Goal: Transaction & Acquisition: Purchase product/service

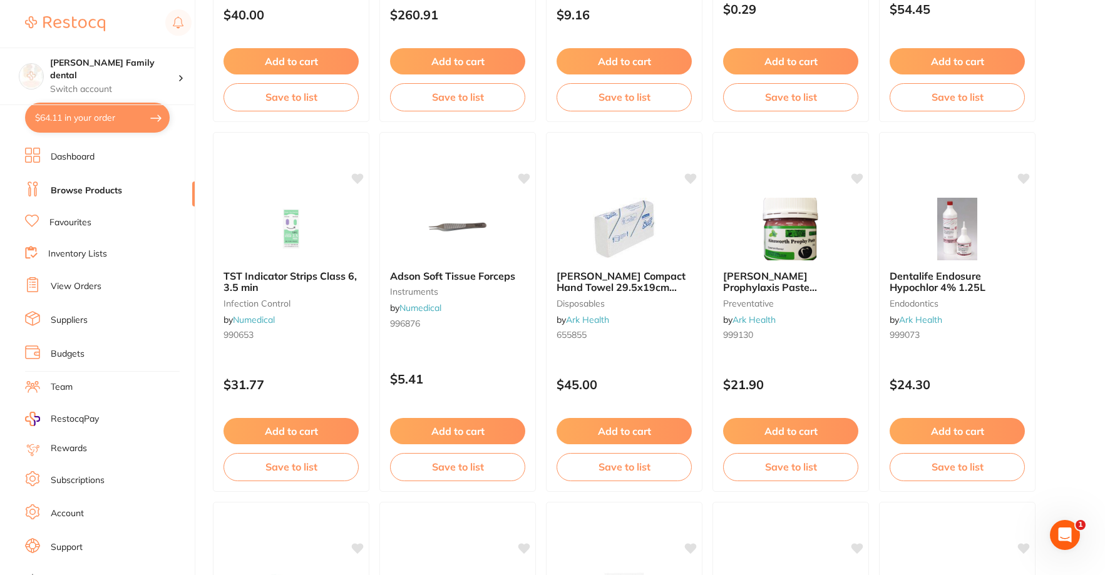
scroll to position [3005, 0]
click at [83, 156] on link "Dashboard" at bounding box center [73, 157] width 44 height 13
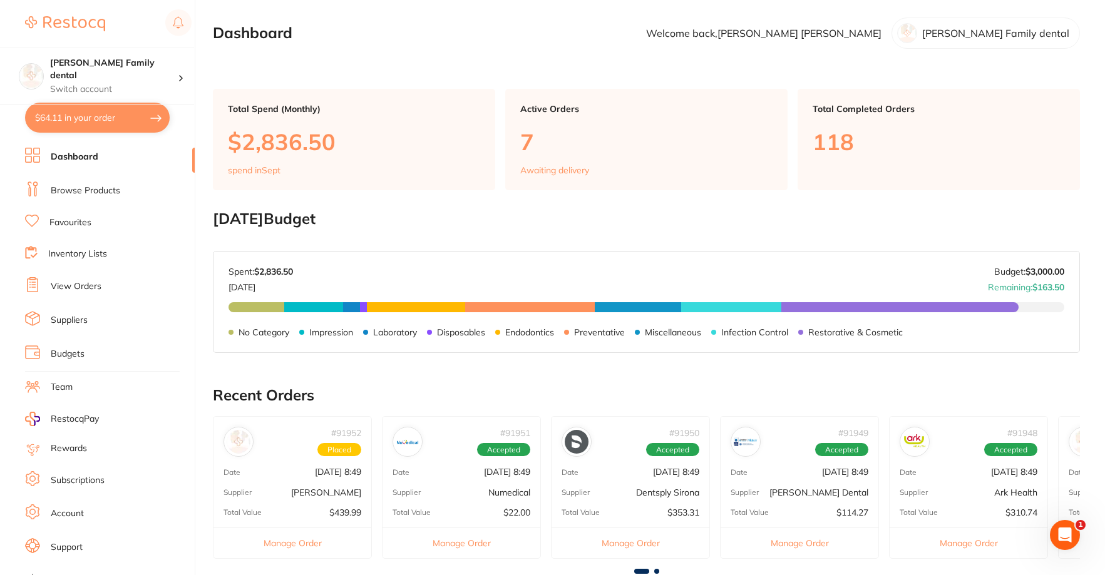
click at [81, 116] on button "$64.11 in your order" at bounding box center [97, 118] width 145 height 30
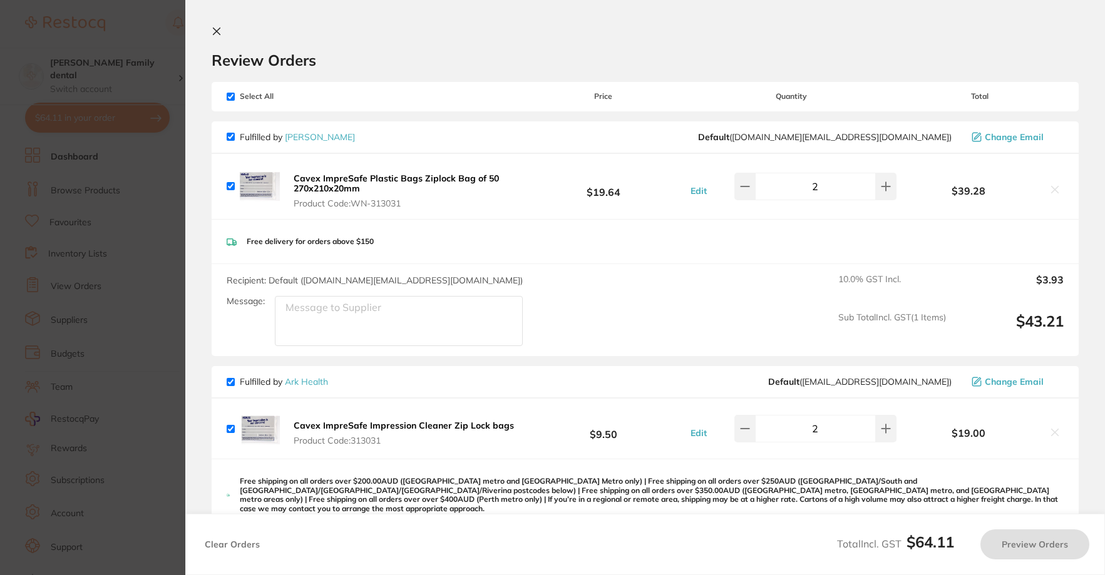
checkbox input "true"
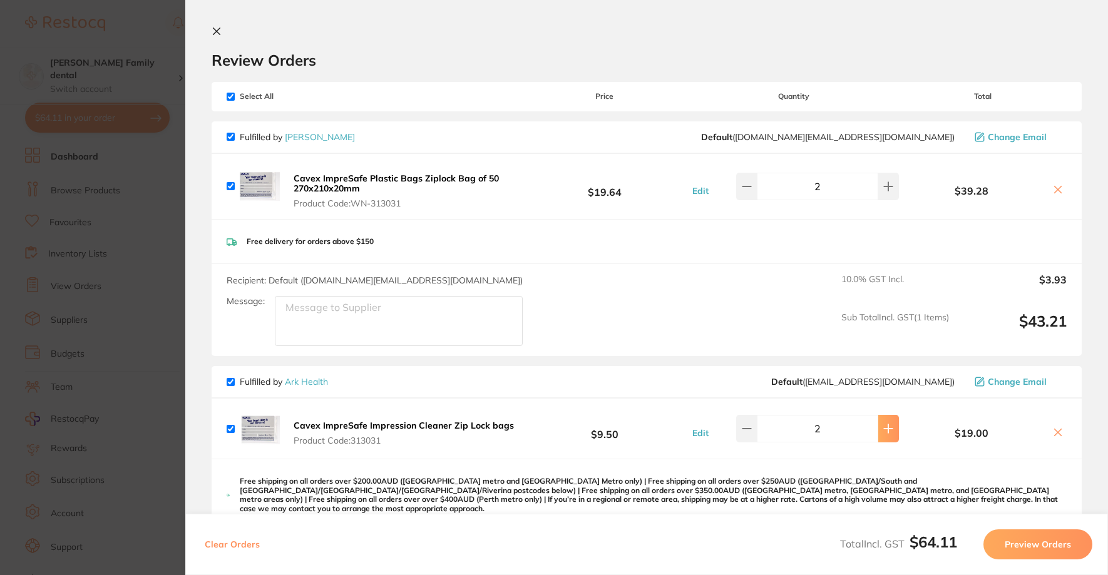
click at [890, 420] on button at bounding box center [888, 429] width 21 height 28
click at [747, 428] on icon at bounding box center [747, 429] width 10 height 10
type input "2"
click at [231, 183] on input "checkbox" at bounding box center [231, 186] width 8 height 8
checkbox input "false"
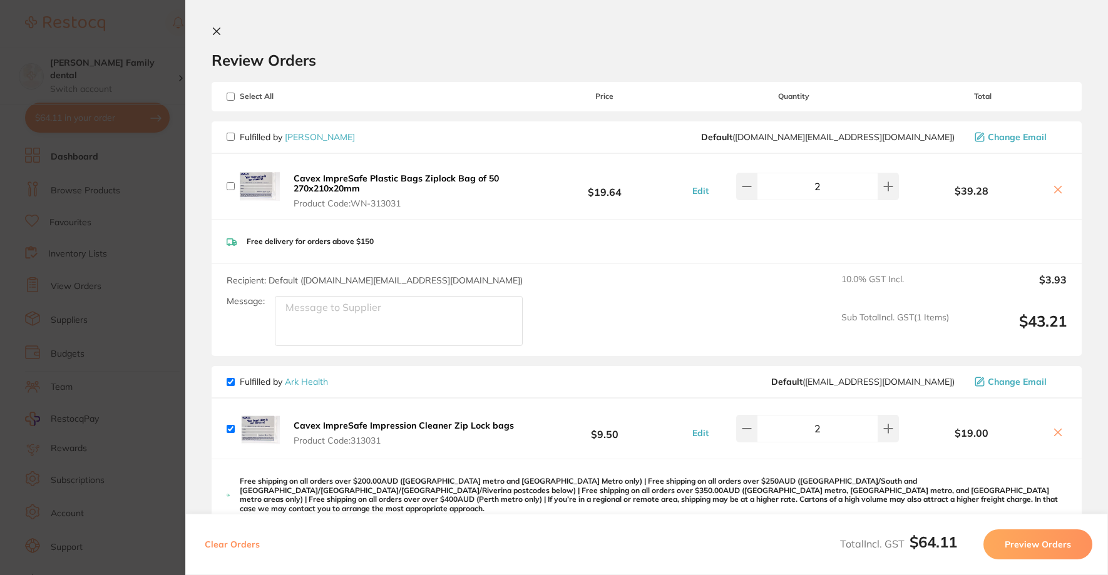
checkbox input "false"
click at [1057, 189] on icon at bounding box center [1058, 190] width 10 height 10
checkbox input "true"
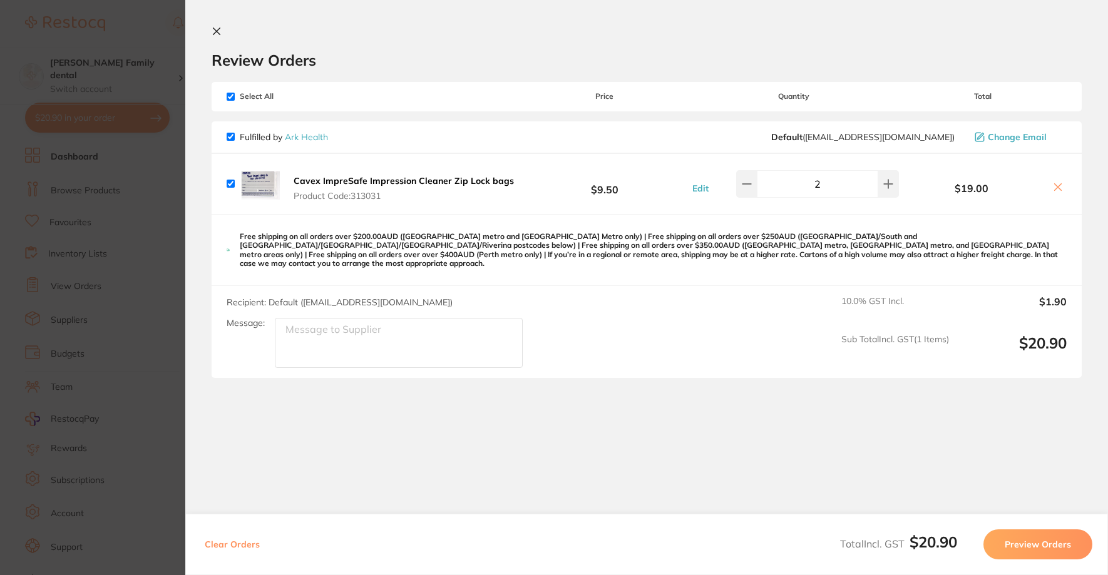
click at [218, 31] on icon at bounding box center [217, 31] width 10 height 10
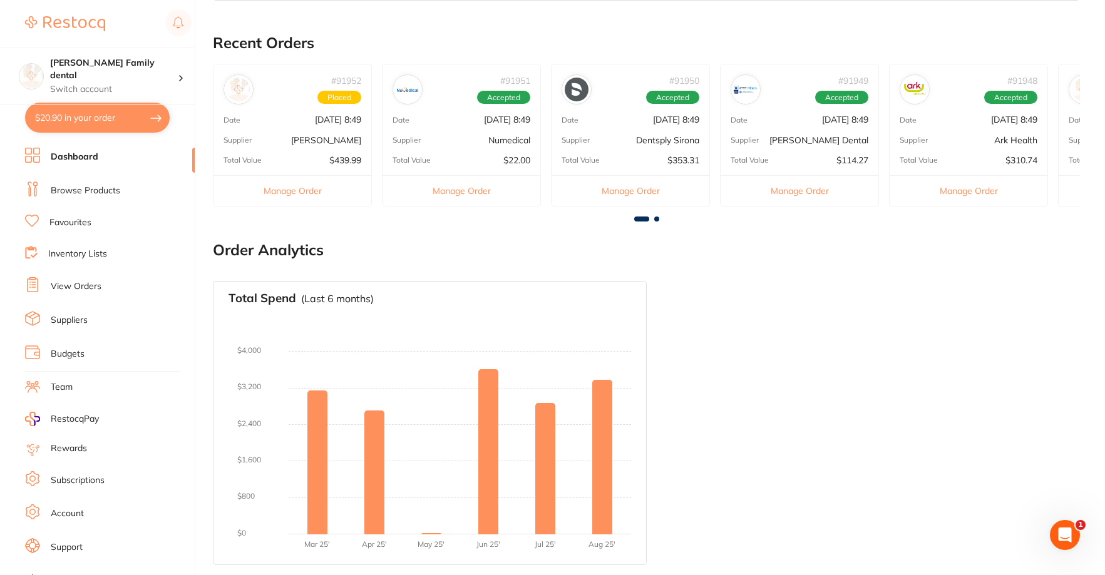
click at [481, 126] on div "# 91951 Accepted Date [DATE] 8:49 Supplier Numedical Total Value $22.00 Manage …" at bounding box center [461, 135] width 159 height 142
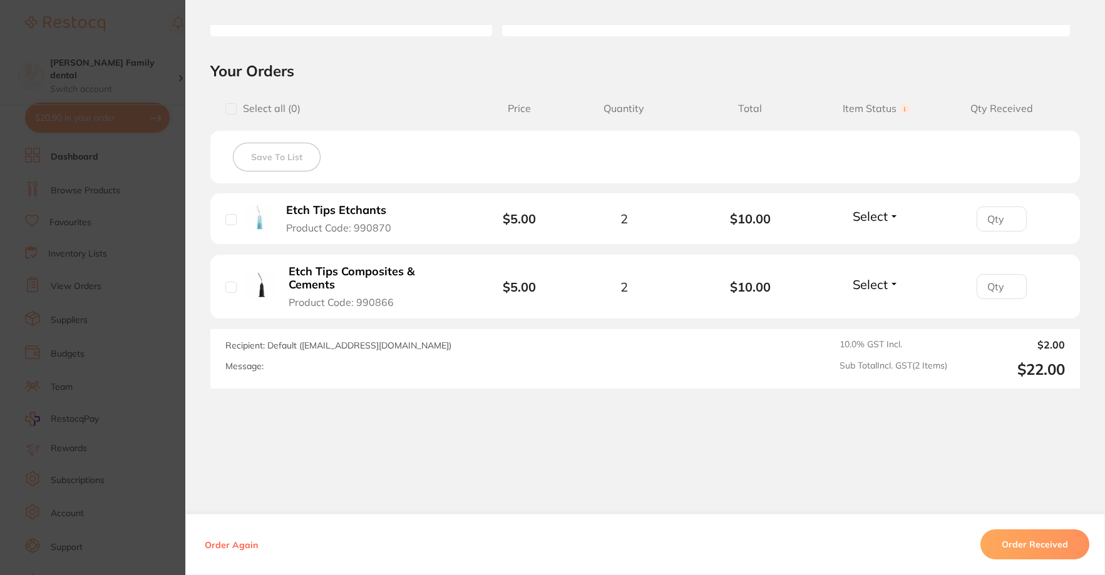
scroll to position [0, 0]
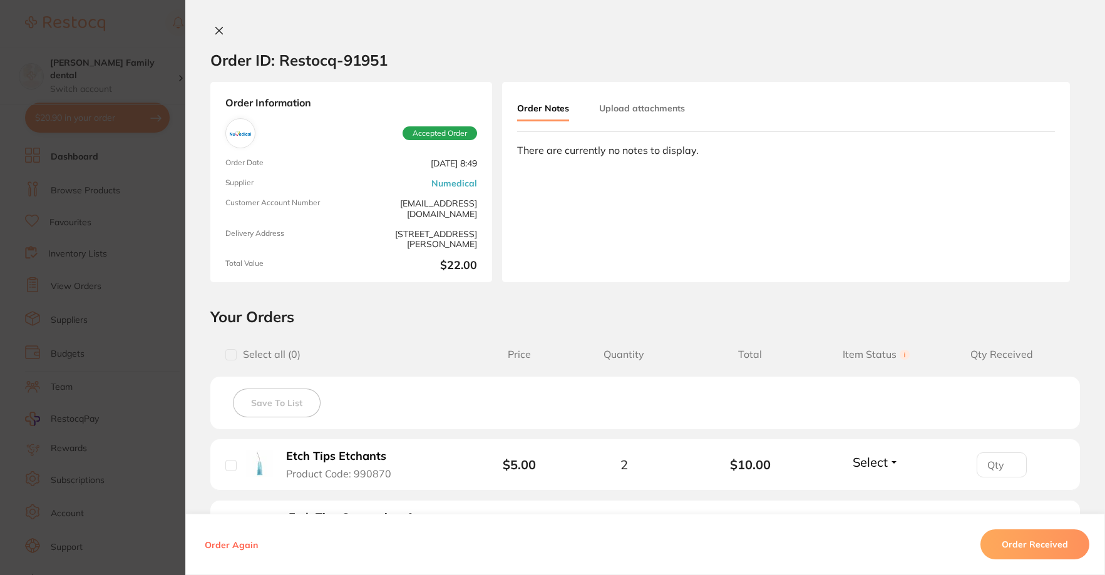
click at [217, 33] on icon at bounding box center [219, 31] width 10 height 10
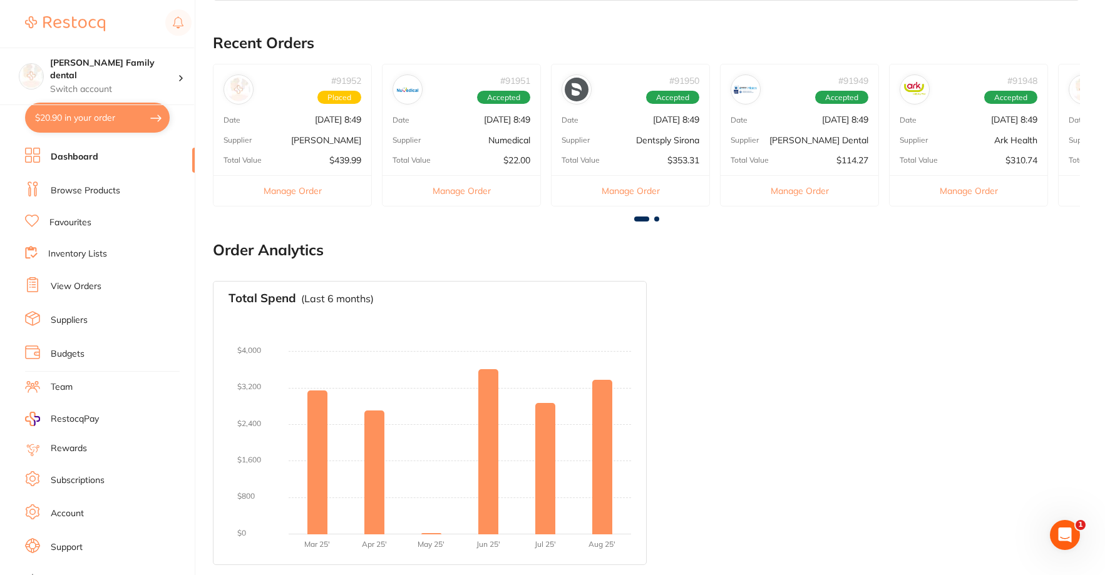
click at [621, 141] on div "Supplier Dentsply Sirona" at bounding box center [630, 140] width 158 height 10
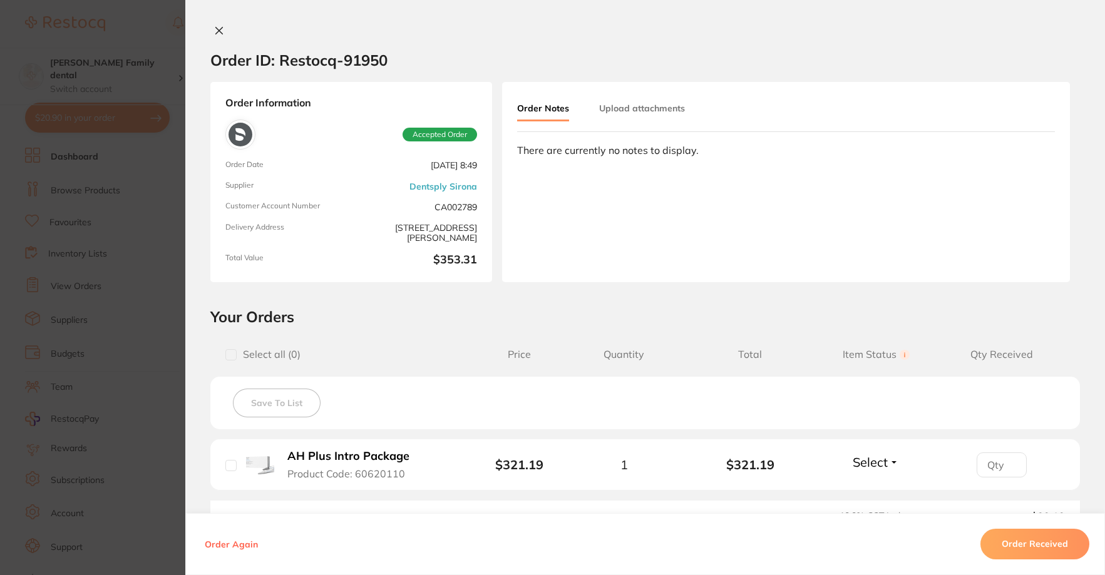
click at [217, 31] on icon at bounding box center [219, 31] width 7 height 7
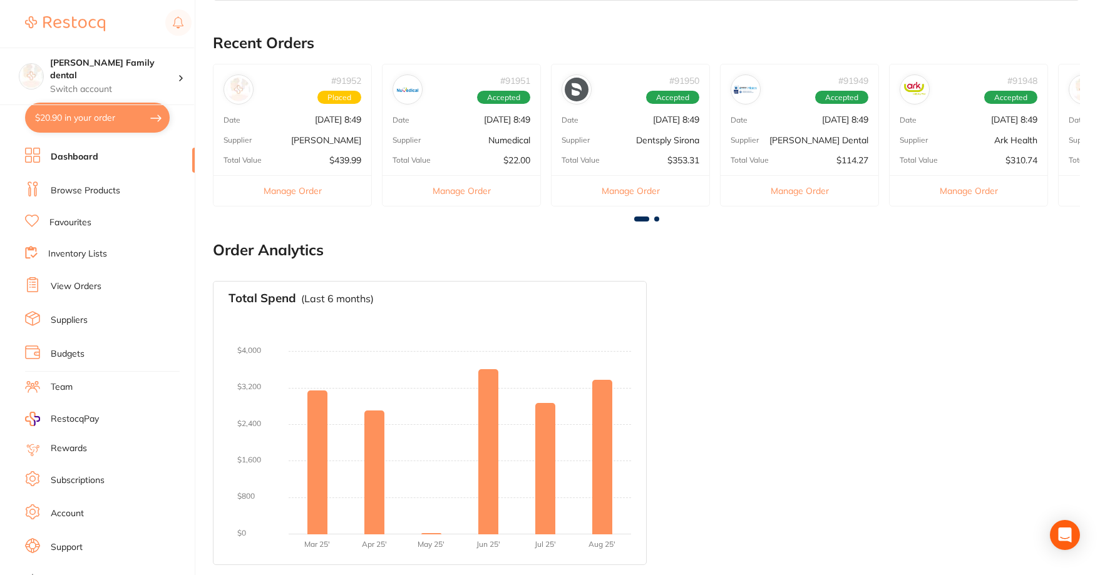
click at [777, 128] on div "# 91949 Accepted Date [DATE] 8:49 Supplier [PERSON_NAME] Dental Total Value $11…" at bounding box center [799, 135] width 159 height 142
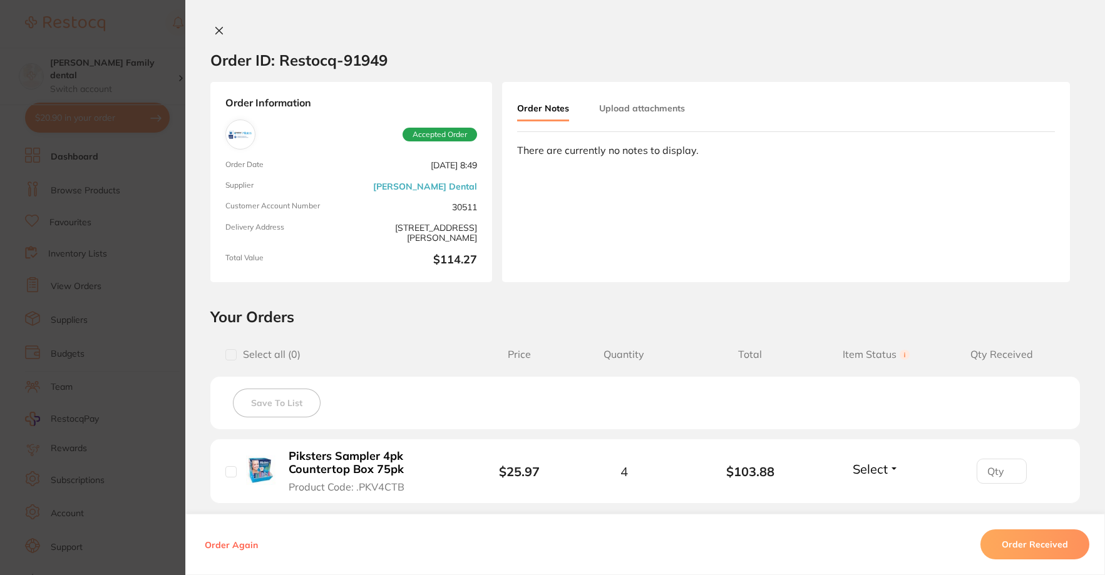
click at [210, 31] on button at bounding box center [219, 31] width 18 height 13
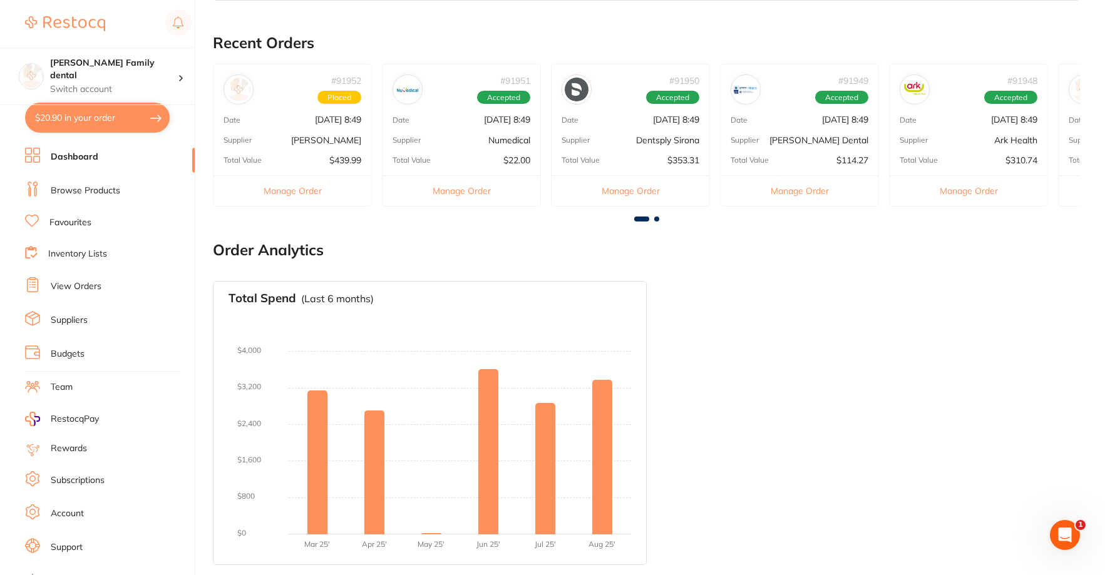
click at [1011, 163] on p "$310.74" at bounding box center [1021, 160] width 32 height 10
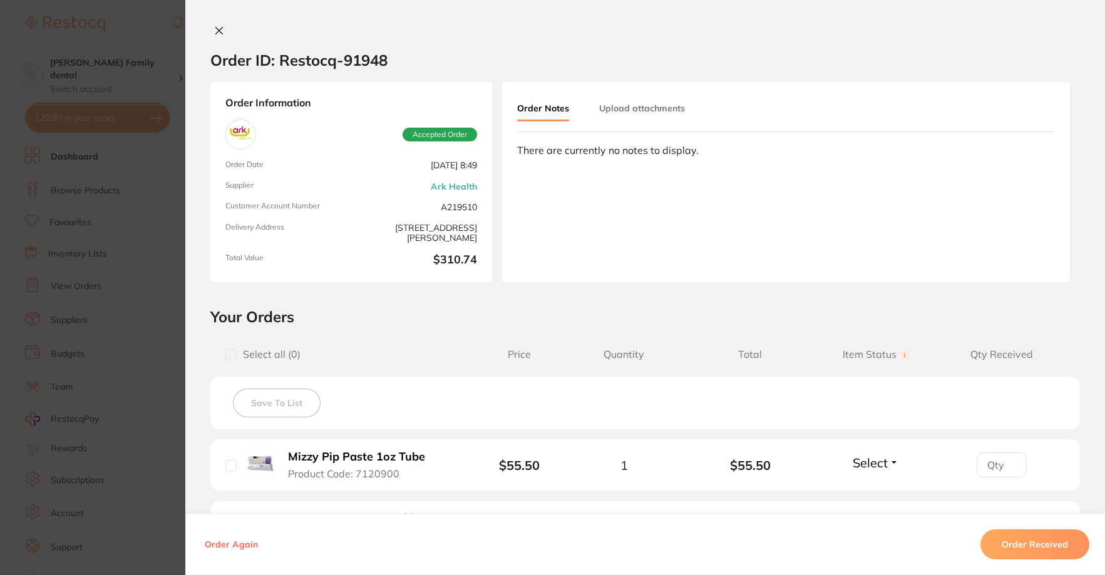
click at [214, 30] on icon at bounding box center [219, 31] width 10 height 10
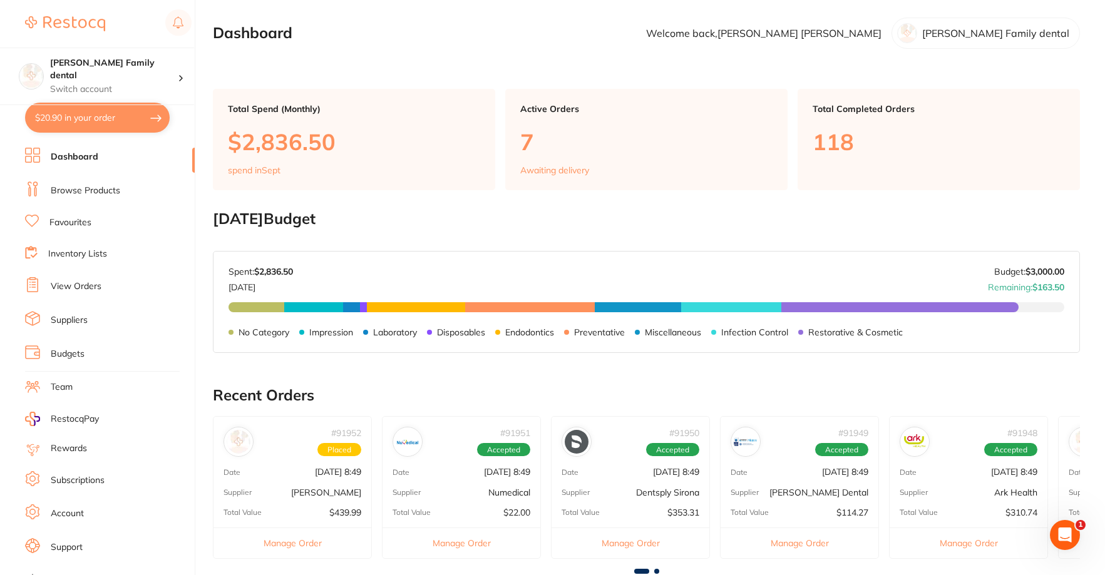
click at [101, 185] on link "Browse Products" at bounding box center [85, 191] width 69 height 13
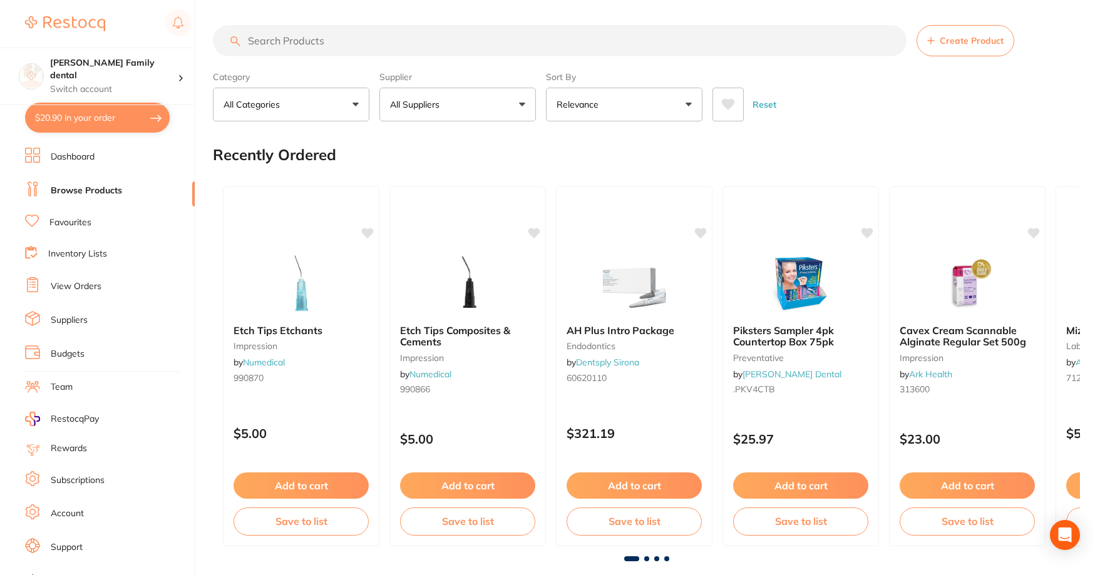
click at [374, 49] on input "search" at bounding box center [560, 40] width 694 height 31
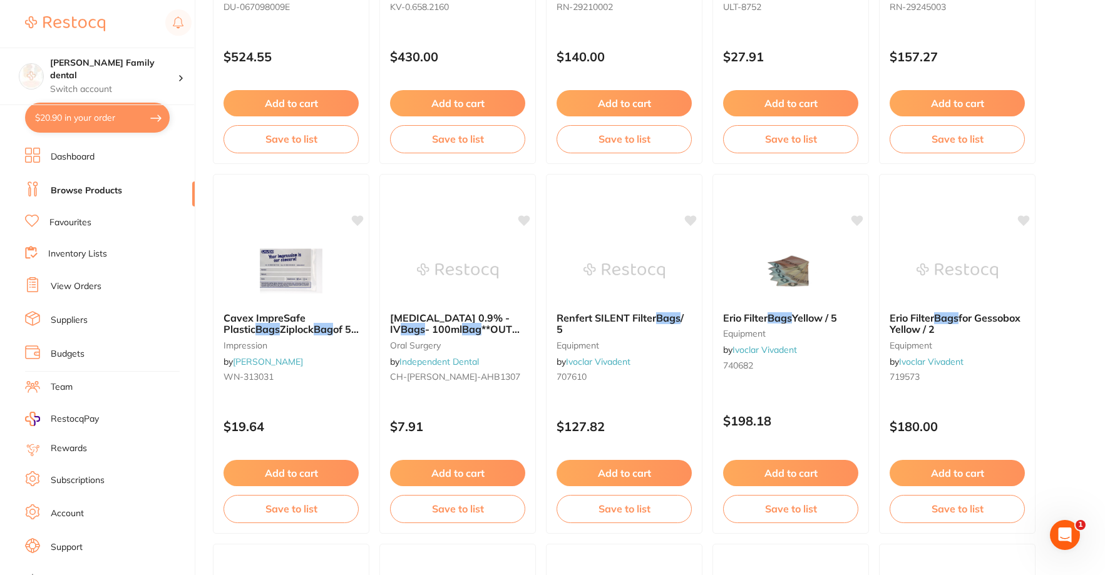
scroll to position [1127, 0]
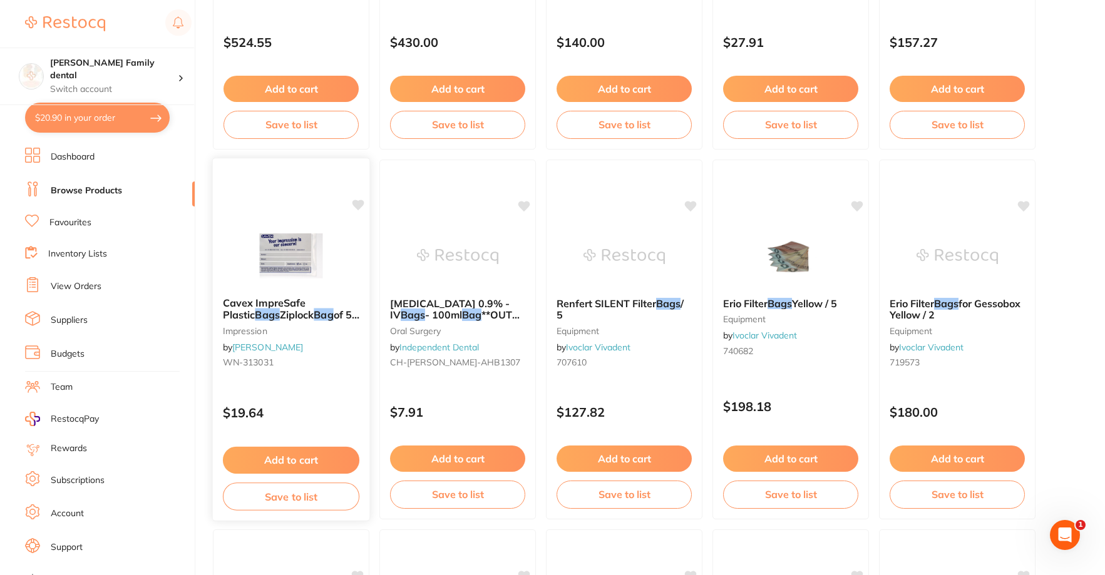
click at [289, 269] on img at bounding box center [291, 255] width 82 height 63
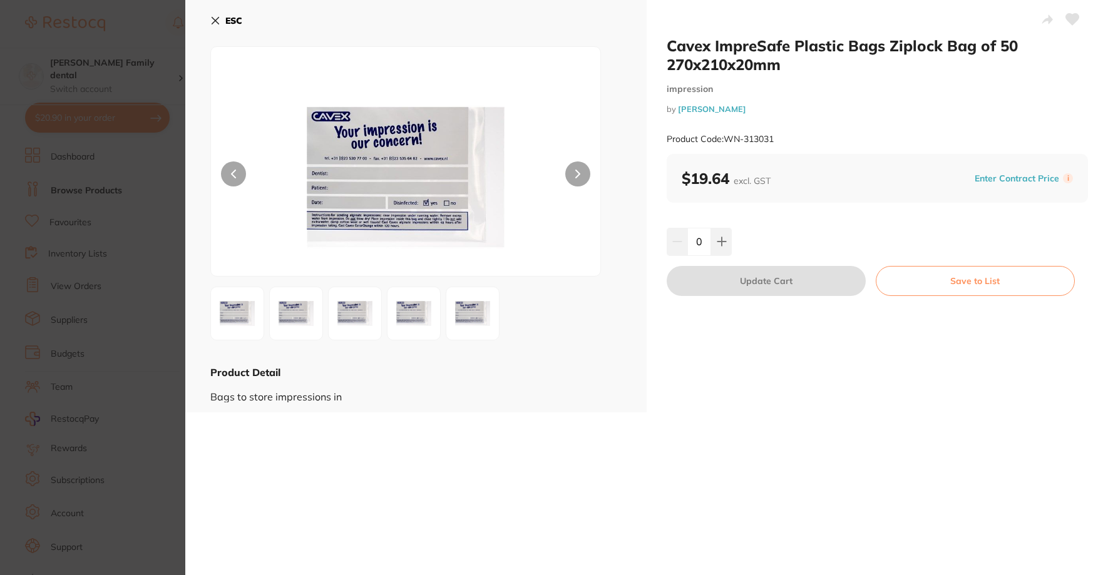
click at [222, 16] on button "ESC" at bounding box center [226, 20] width 32 height 21
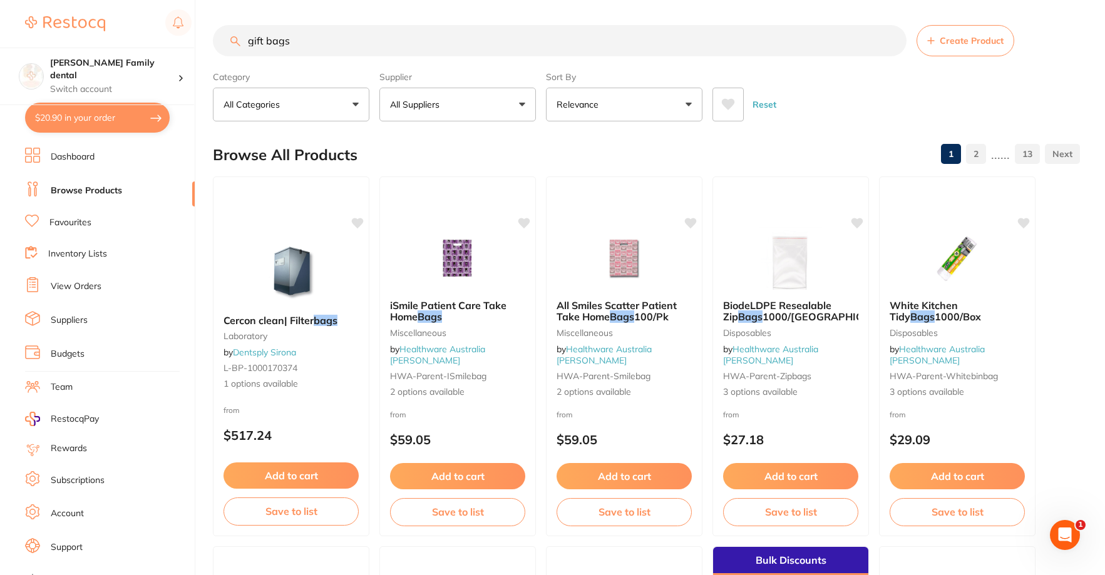
drag, startPoint x: 387, startPoint y: 44, endPoint x: 198, endPoint y: 44, distance: 189.0
click at [198, 44] on div "$20.90 [PERSON_NAME] Family dental Switch account [PERSON_NAME] Family dental $…" at bounding box center [552, 287] width 1105 height 575
type input "infection control"
